Goal: Entertainment & Leisure: Consume media (video, audio)

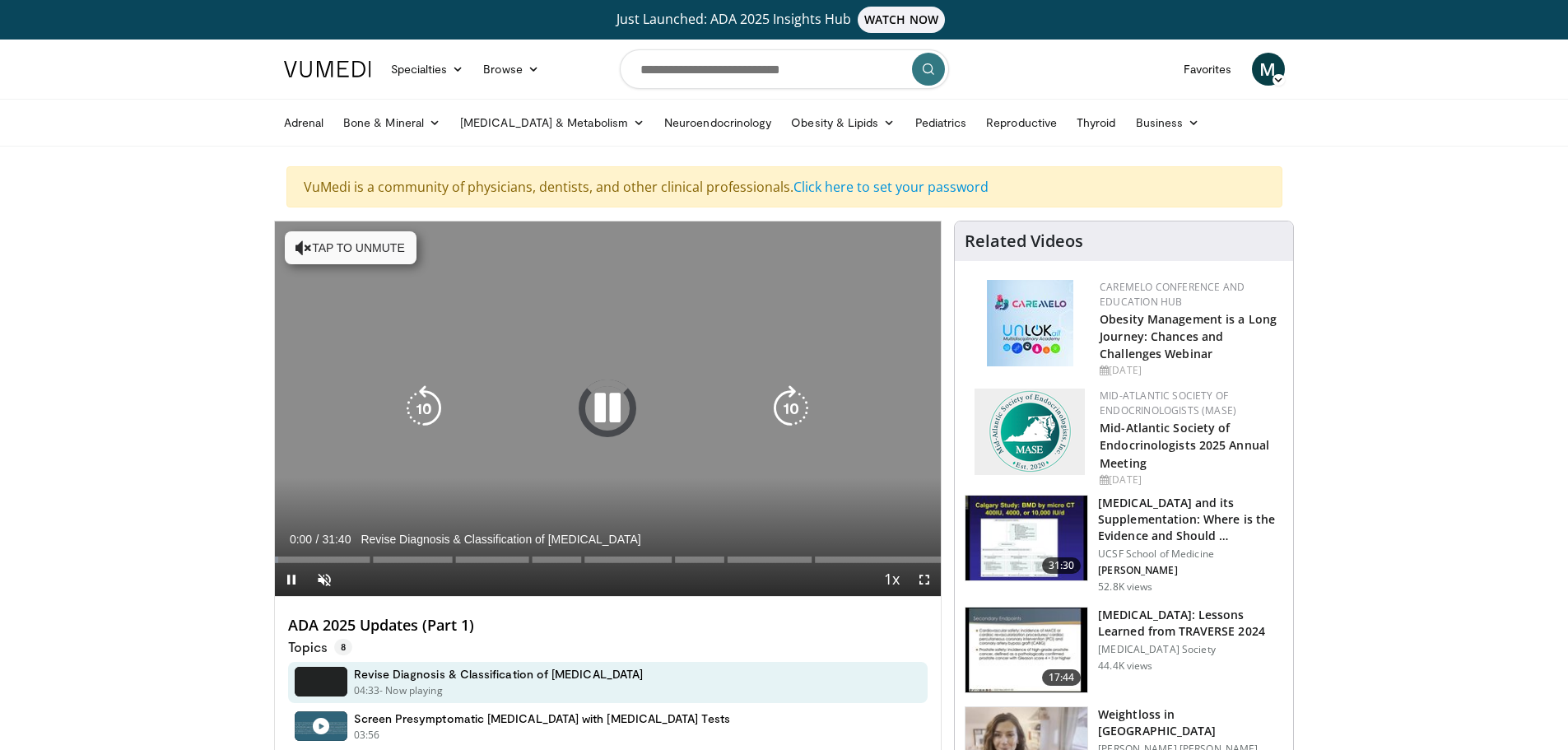
click at [610, 415] on icon "Video Player" at bounding box center [607, 408] width 46 height 46
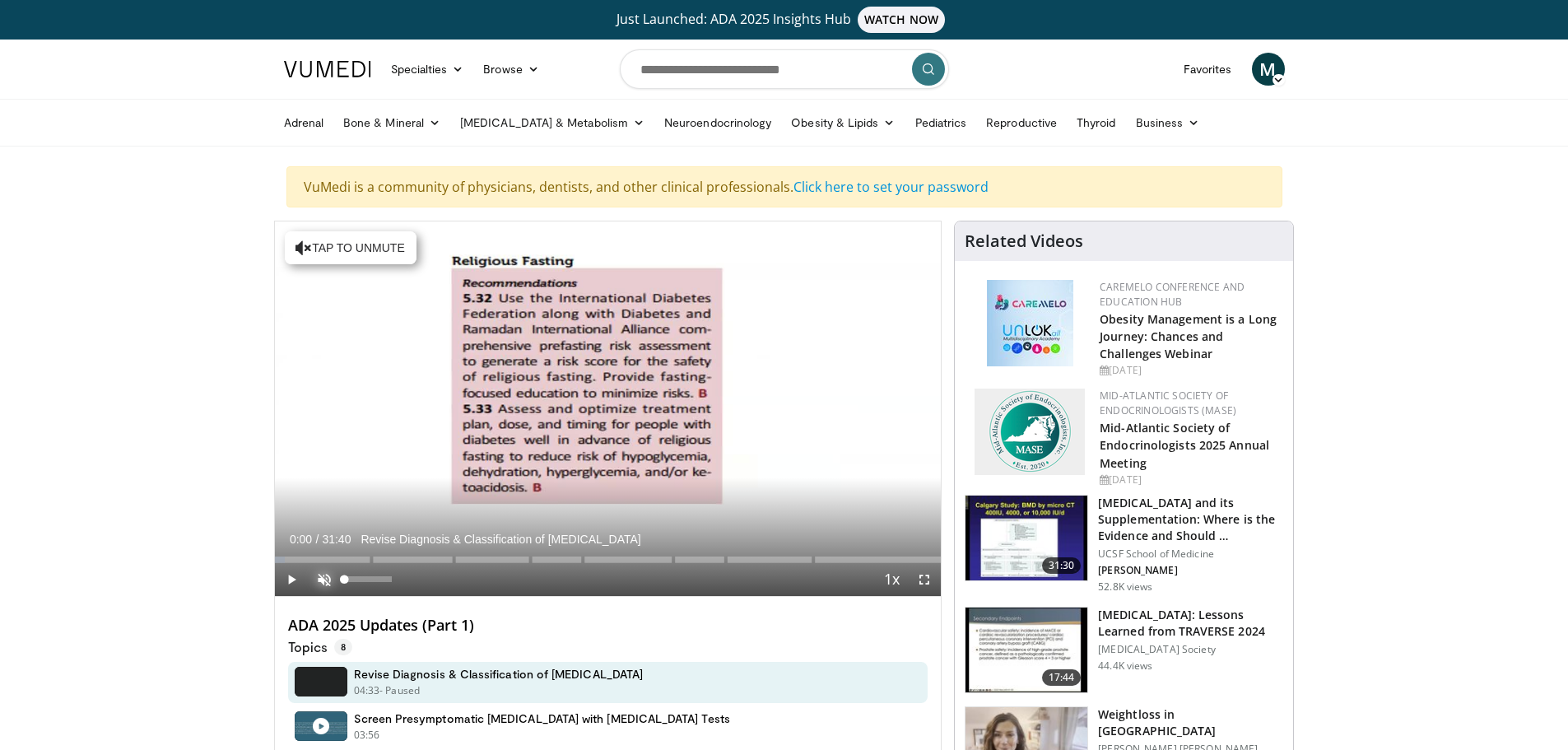
click at [317, 586] on span "Video Player" at bounding box center [324, 579] width 33 height 33
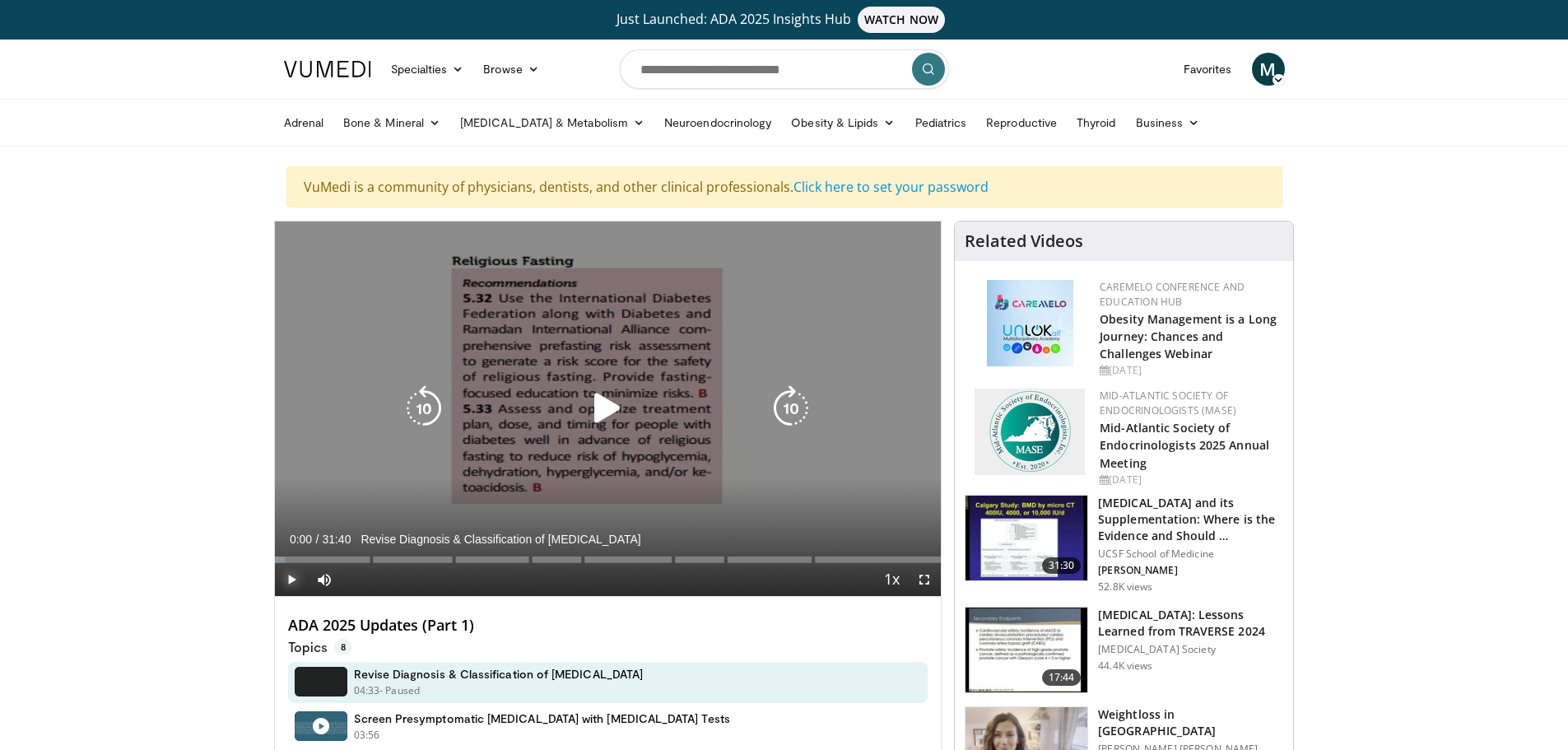
click at [292, 573] on span "Video Player" at bounding box center [291, 579] width 33 height 33
click at [793, 411] on icon "Video Player" at bounding box center [791, 408] width 46 height 46
click at [802, 412] on icon "Video Player" at bounding box center [791, 408] width 46 height 46
click at [789, 402] on icon "Video Player" at bounding box center [791, 408] width 46 height 46
click at [784, 413] on icon "Video Player" at bounding box center [791, 408] width 46 height 46
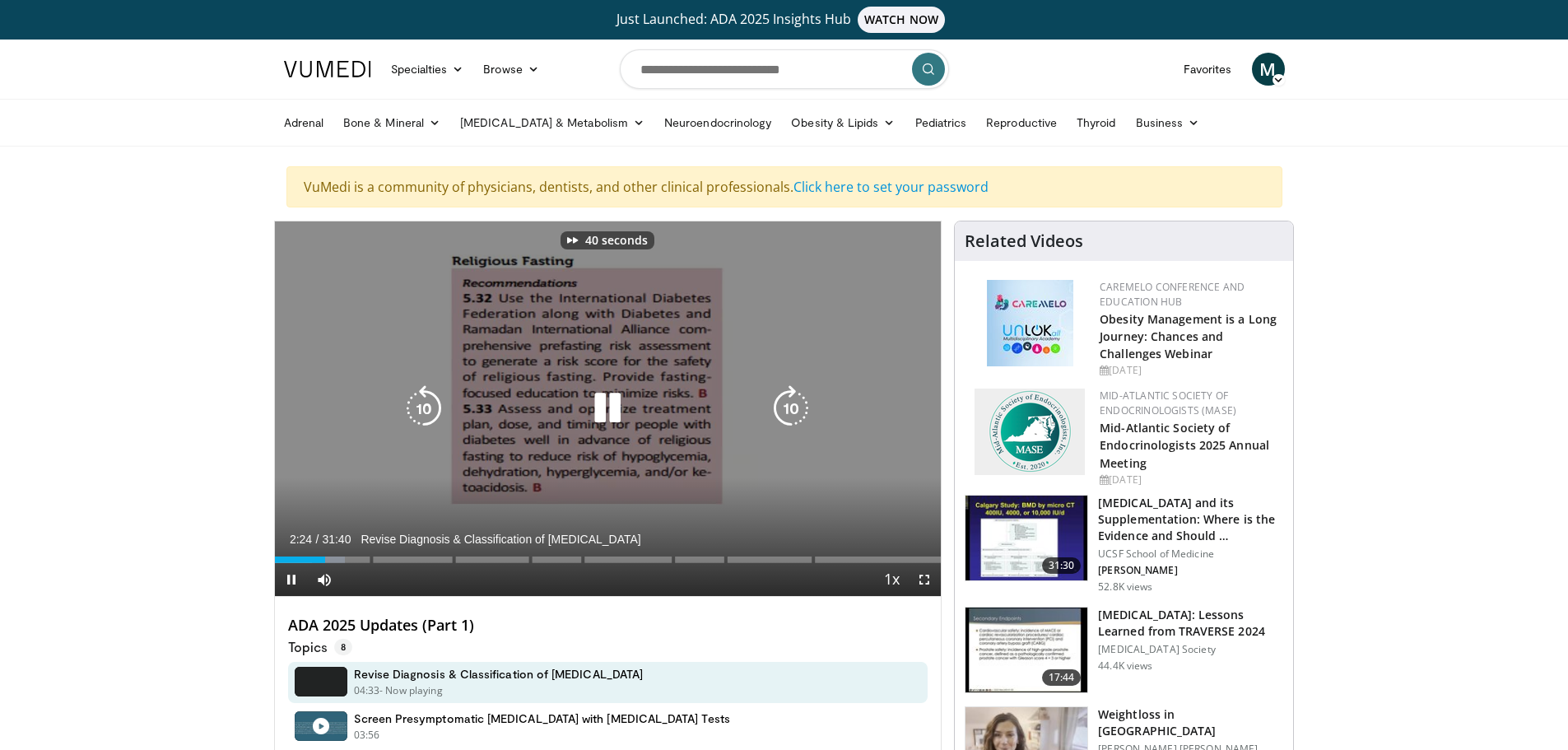
click at [784, 410] on icon "Video Player" at bounding box center [791, 408] width 46 height 46
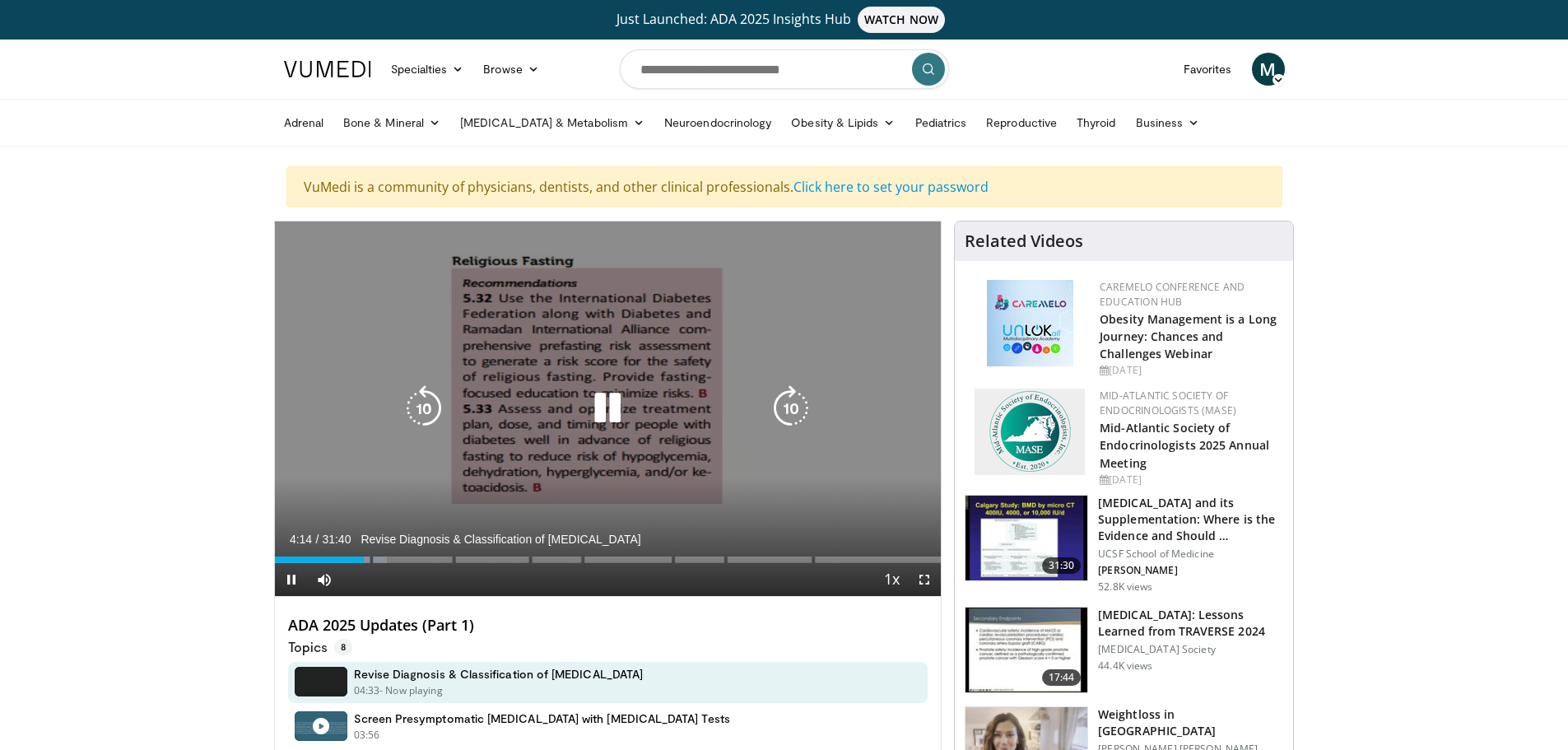
drag, startPoint x: 593, startPoint y: 402, endPoint x: 581, endPoint y: 403, distance: 12.5
click at [592, 402] on icon "Video Player" at bounding box center [607, 408] width 46 height 46
